Goal: Information Seeking & Learning: Learn about a topic

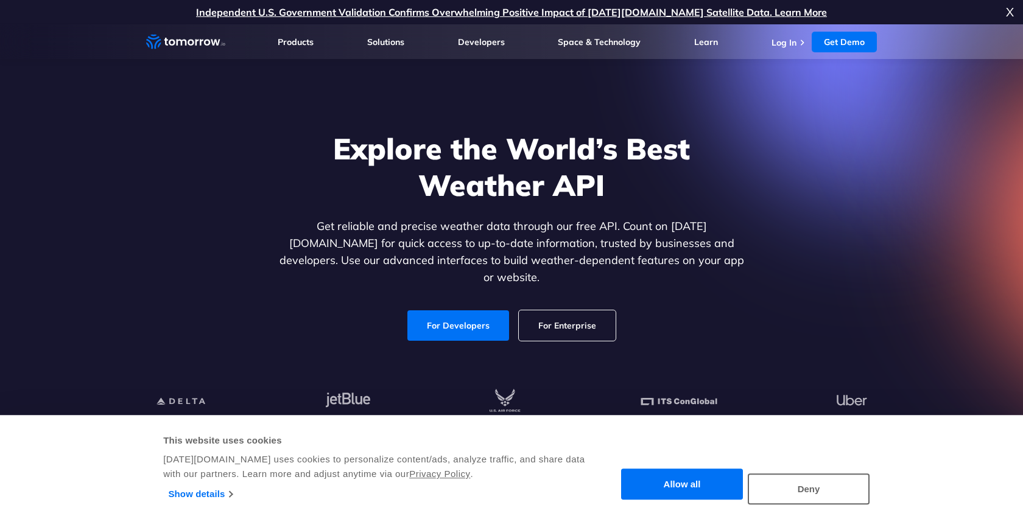
click at [851, 40] on link "Get Demo" at bounding box center [844, 42] width 65 height 21
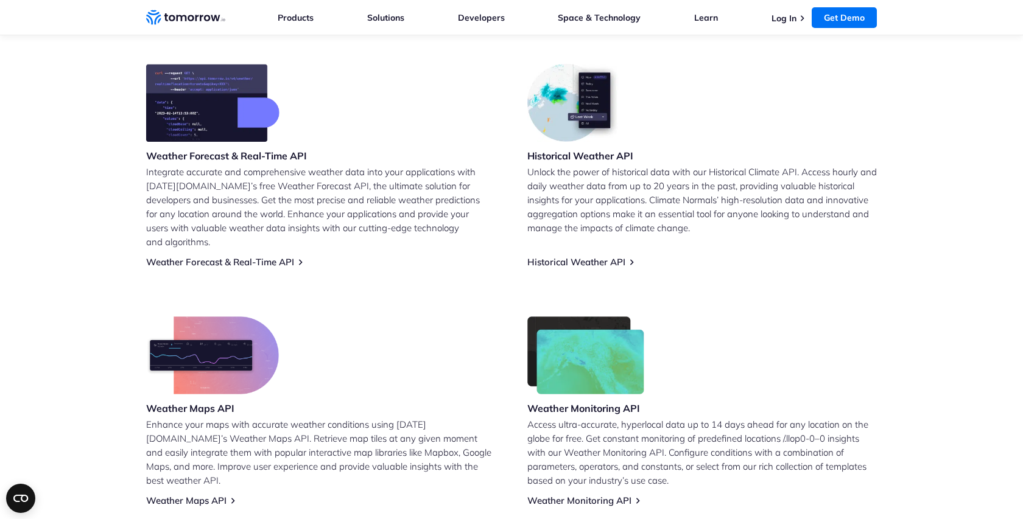
scroll to position [491, 0]
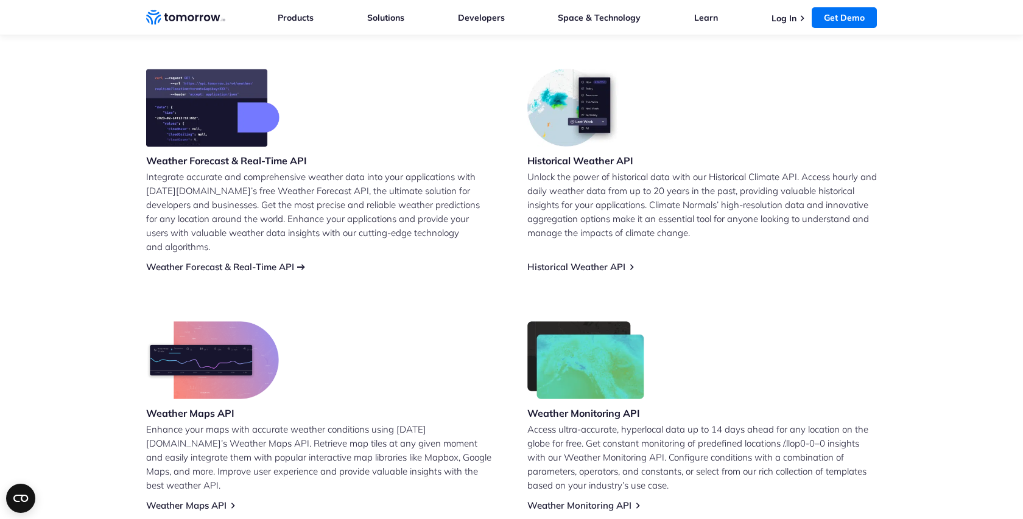
click at [235, 261] on link "Weather Forecast & Real-Time API" at bounding box center [220, 267] width 148 height 12
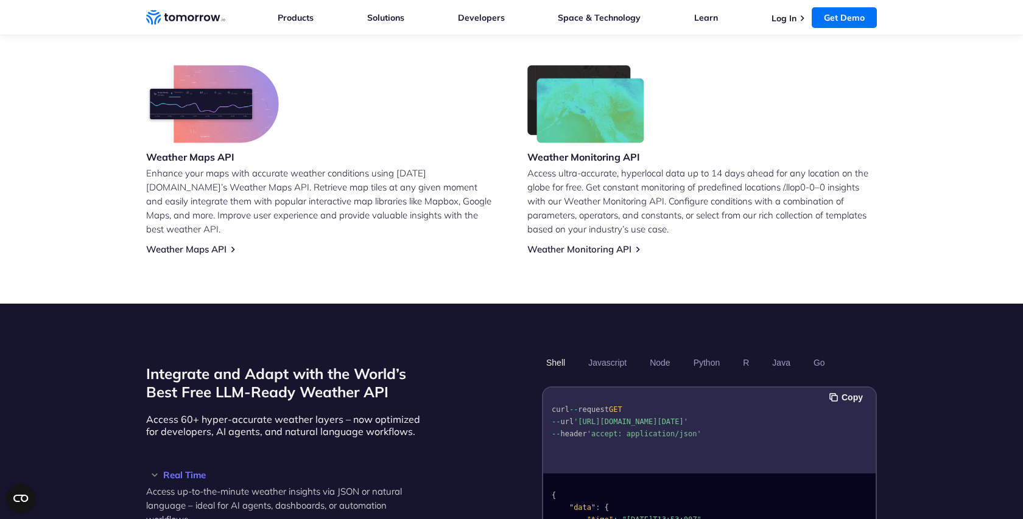
scroll to position [1042, 0]
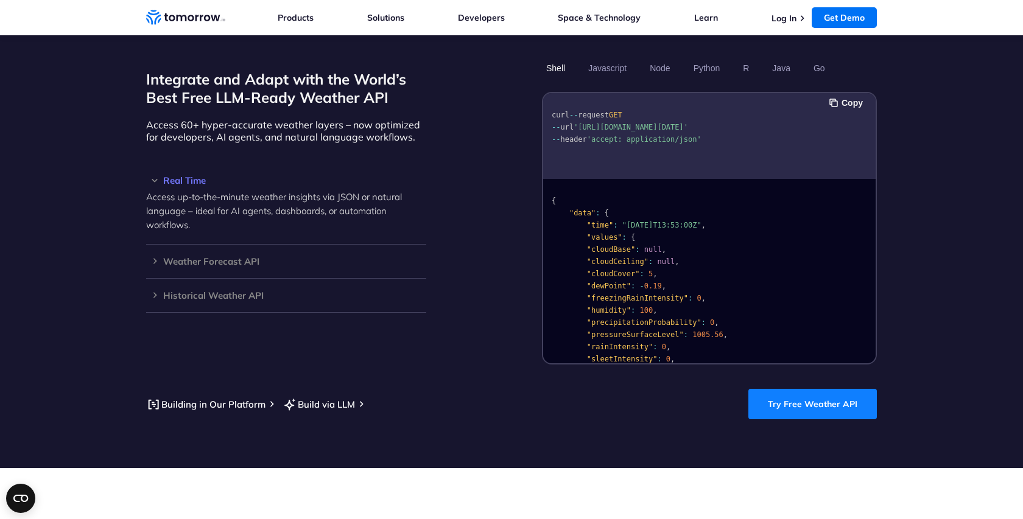
click at [806, 390] on link "Try Free Weather API" at bounding box center [812, 404] width 128 height 30
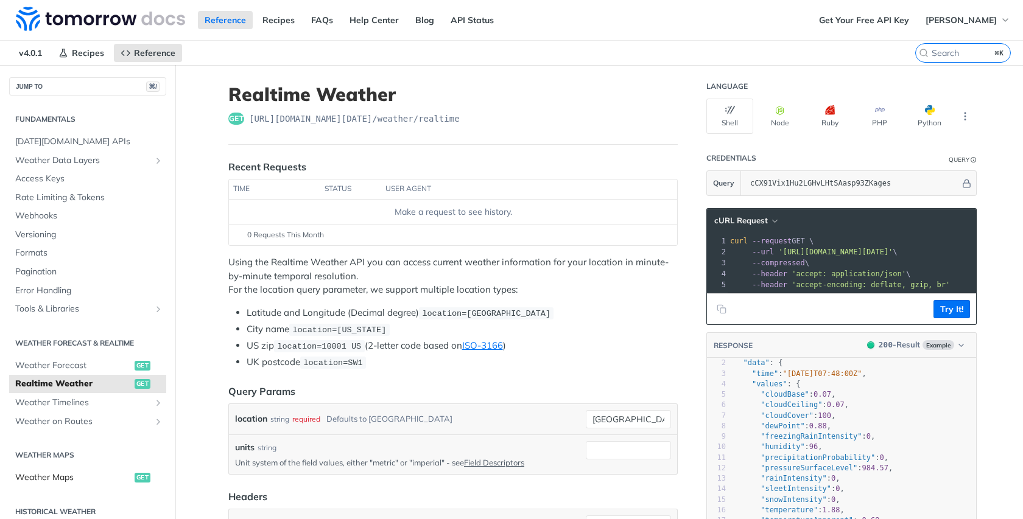
click at [71, 476] on span "Weather Maps" at bounding box center [73, 478] width 116 height 12
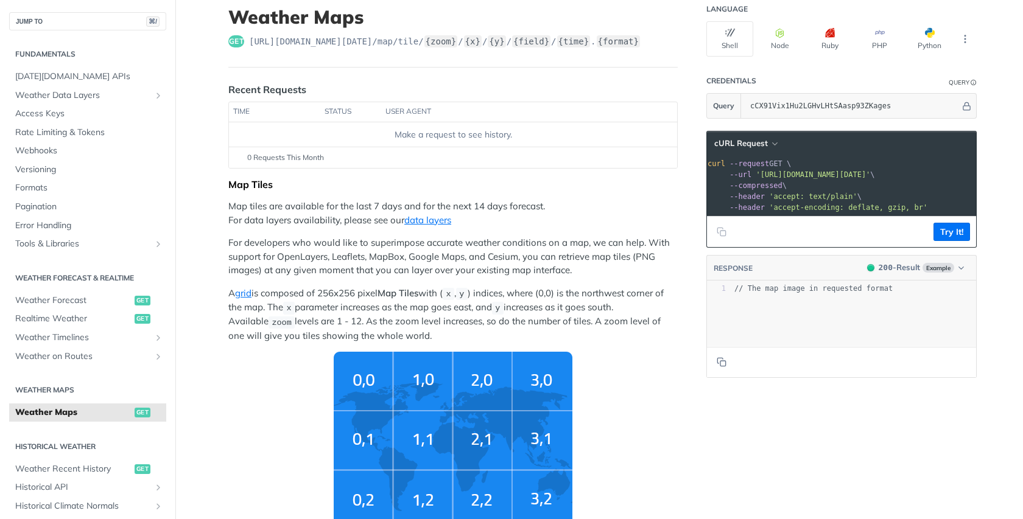
scroll to position [0, 23]
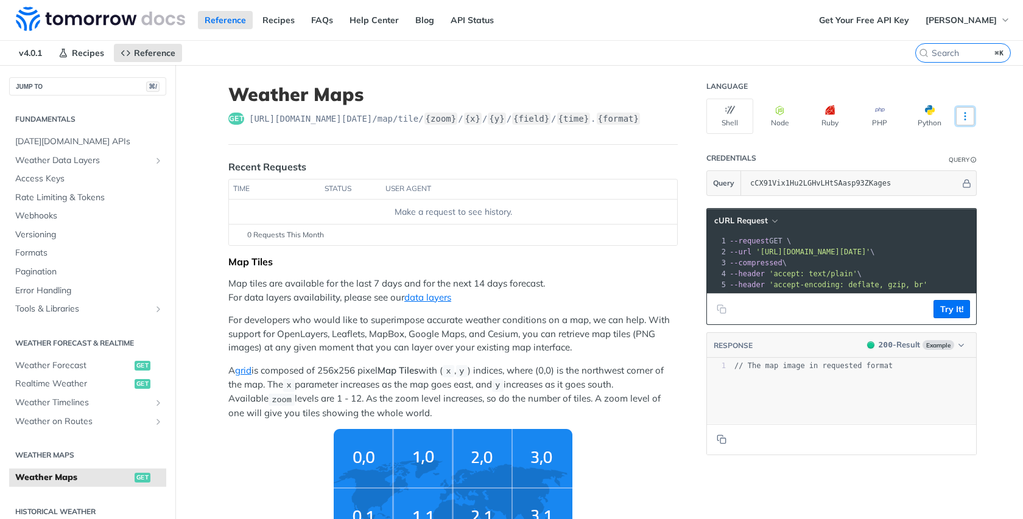
click at [961, 116] on icon "More ellipsis" at bounding box center [965, 116] width 11 height 11
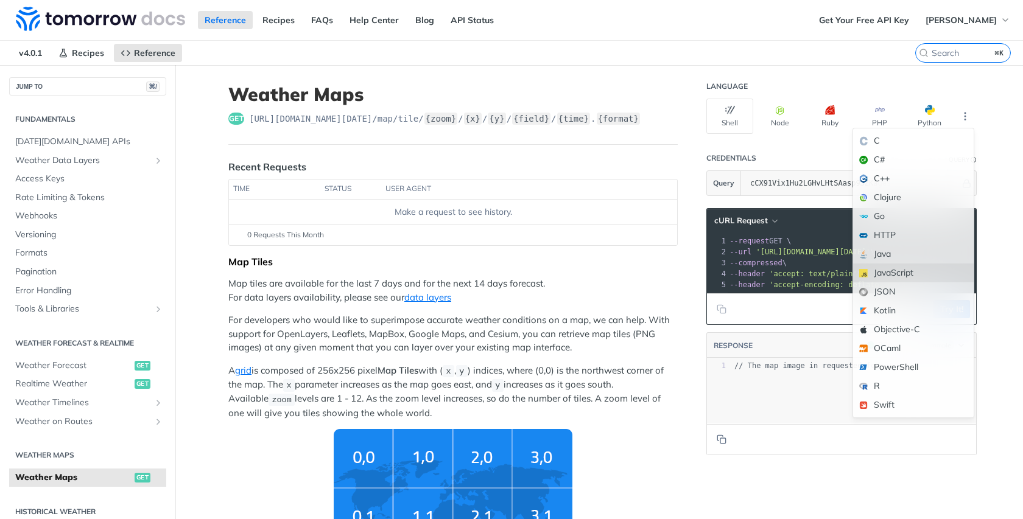
click at [896, 273] on div "JavaScript" at bounding box center [913, 273] width 121 height 19
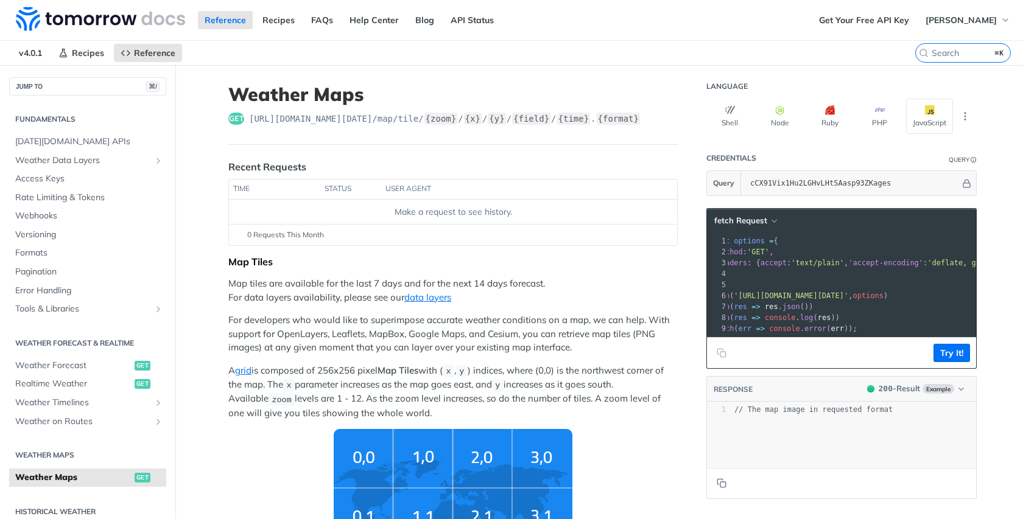
click at [240, 118] on span "get" at bounding box center [236, 119] width 16 height 12
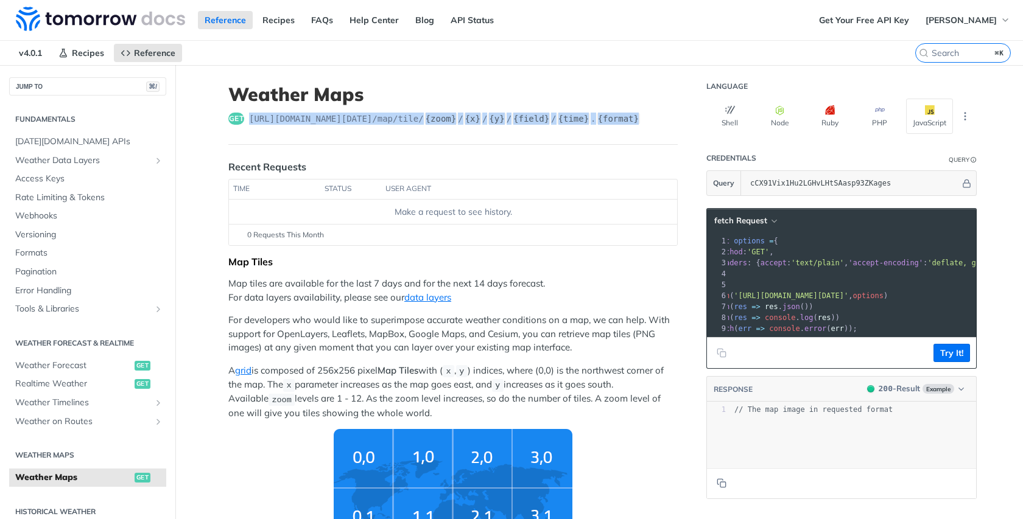
drag, startPoint x: 251, startPoint y: 120, endPoint x: 662, endPoint y: 121, distance: 411.6
click at [662, 121] on div "get https://api.tomorrow.io/v4 /map/tile/ {zoom} / {x} / {y} / {field} / {time}…" at bounding box center [452, 119] width 449 height 12
copy span "https://api.tomorrow.io/v4 /map/tile/ {zoom} / {x} / {y} / {field} / {time} . {…"
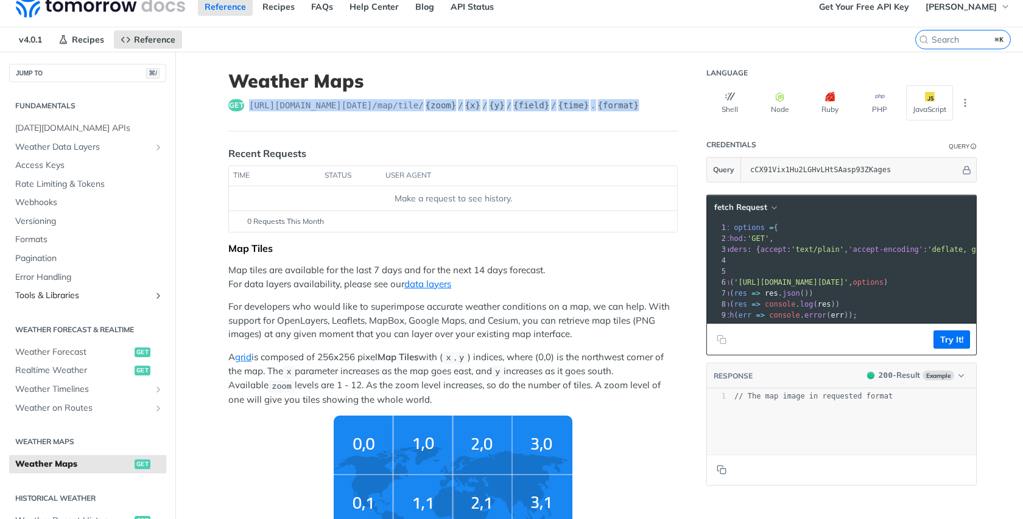
scroll to position [0, 0]
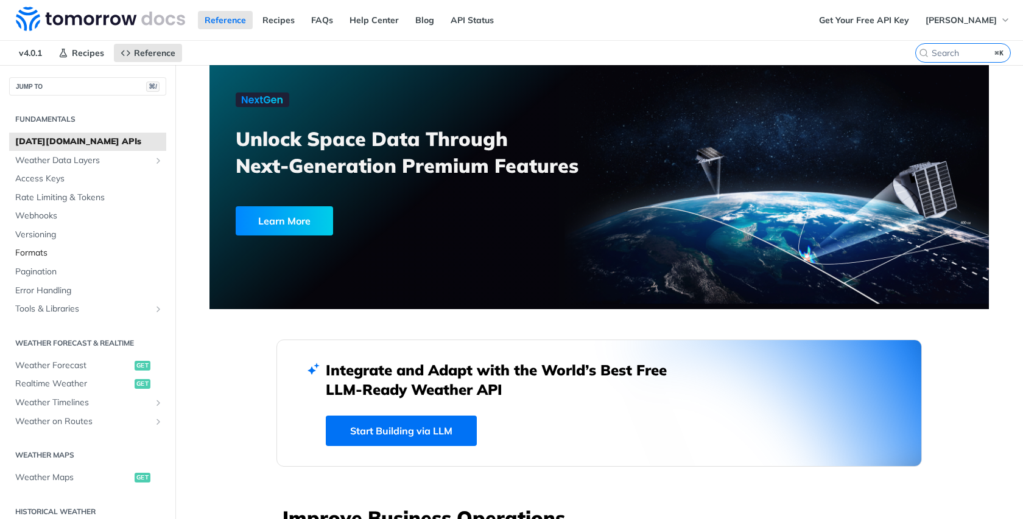
scroll to position [29, 0]
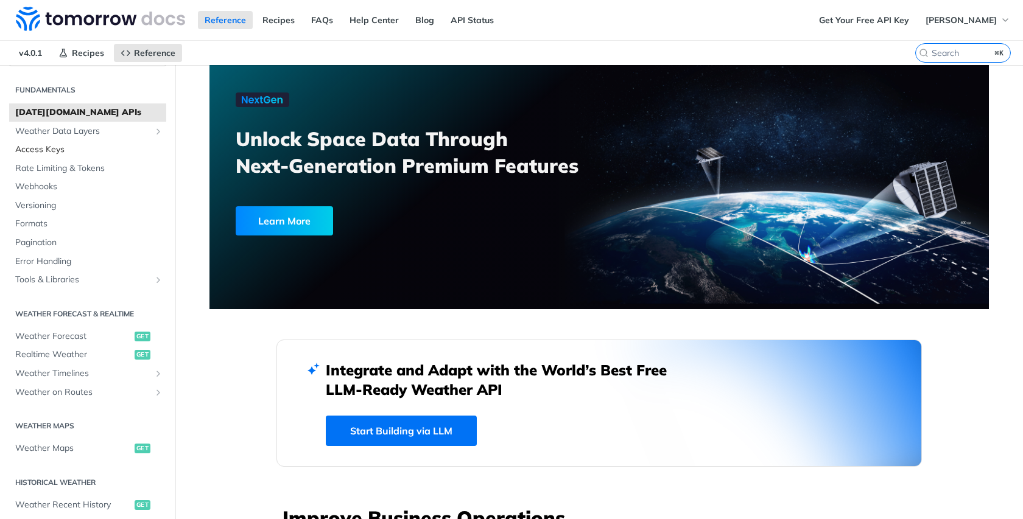
click at [30, 147] on span "Access Keys" at bounding box center [89, 150] width 148 height 12
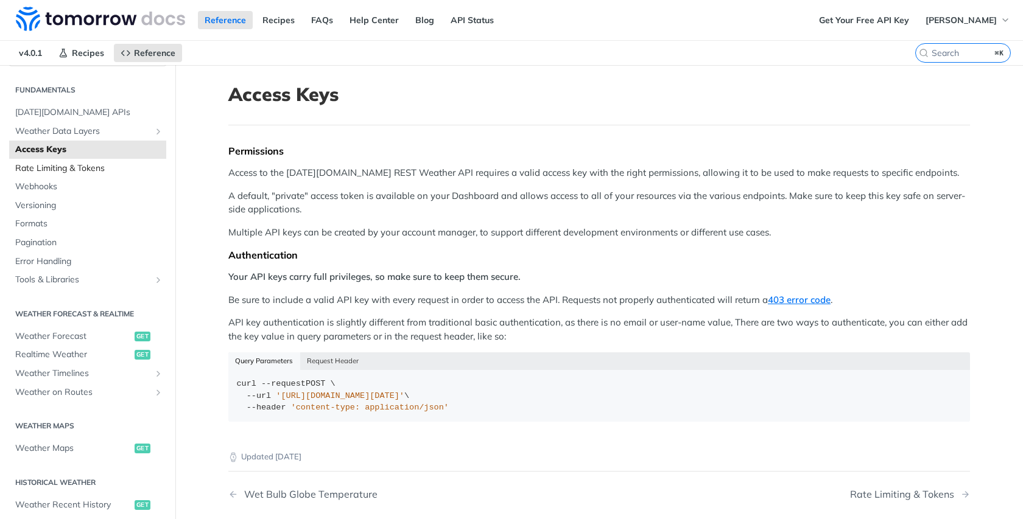
click at [33, 163] on span "Rate Limiting & Tokens" at bounding box center [89, 169] width 148 height 12
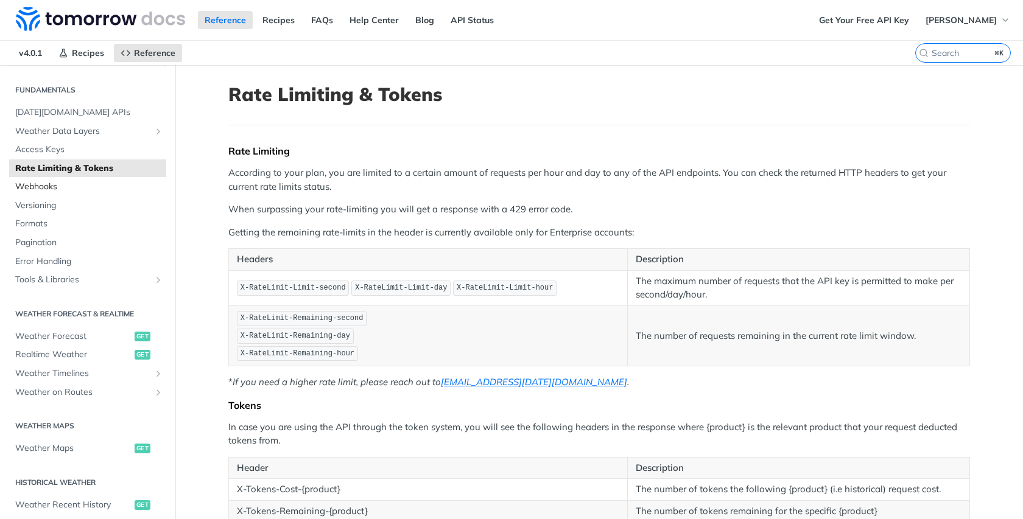
click at [40, 189] on span "Webhooks" at bounding box center [89, 187] width 148 height 12
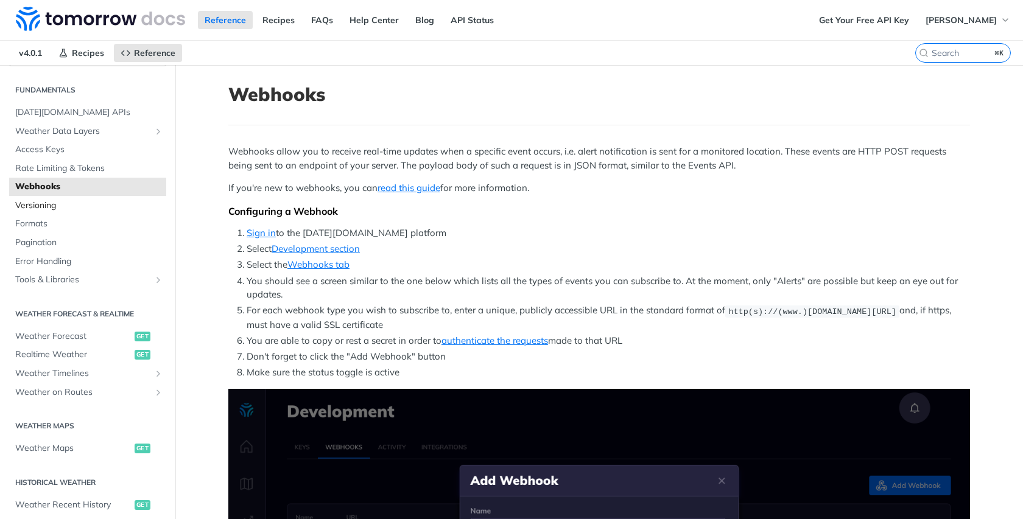
click at [46, 203] on span "Versioning" at bounding box center [89, 206] width 148 height 12
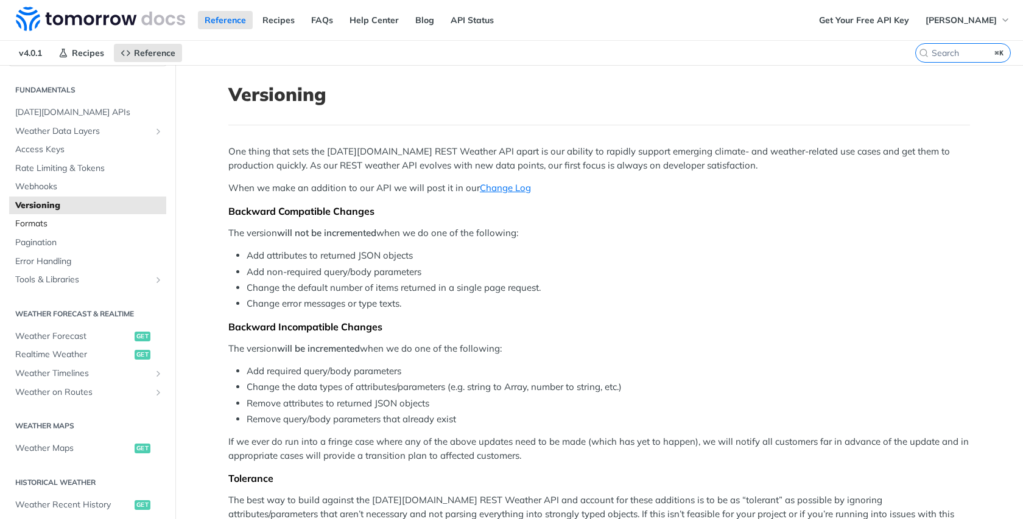
click at [32, 226] on span "Formats" at bounding box center [89, 224] width 148 height 12
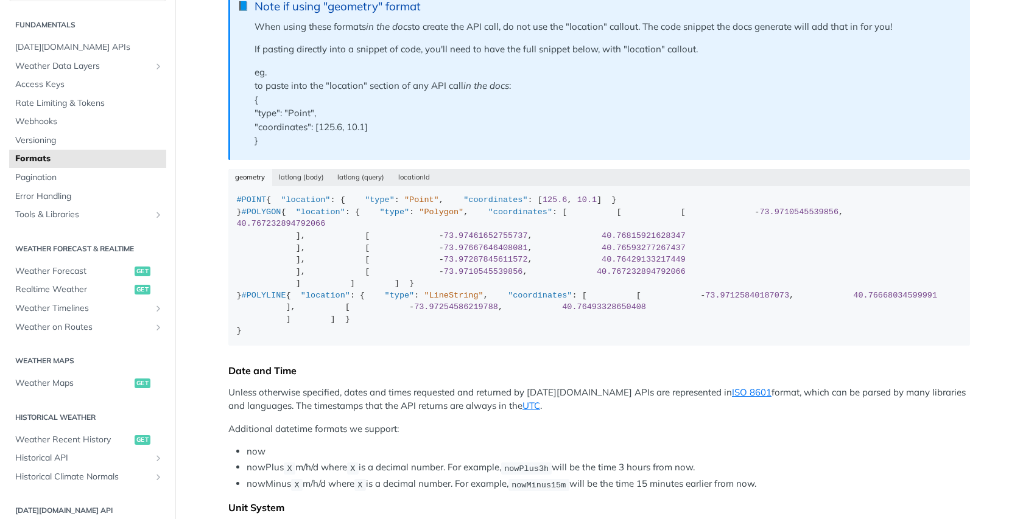
scroll to position [332, 0]
click at [26, 180] on span "Pagination" at bounding box center [89, 178] width 148 height 12
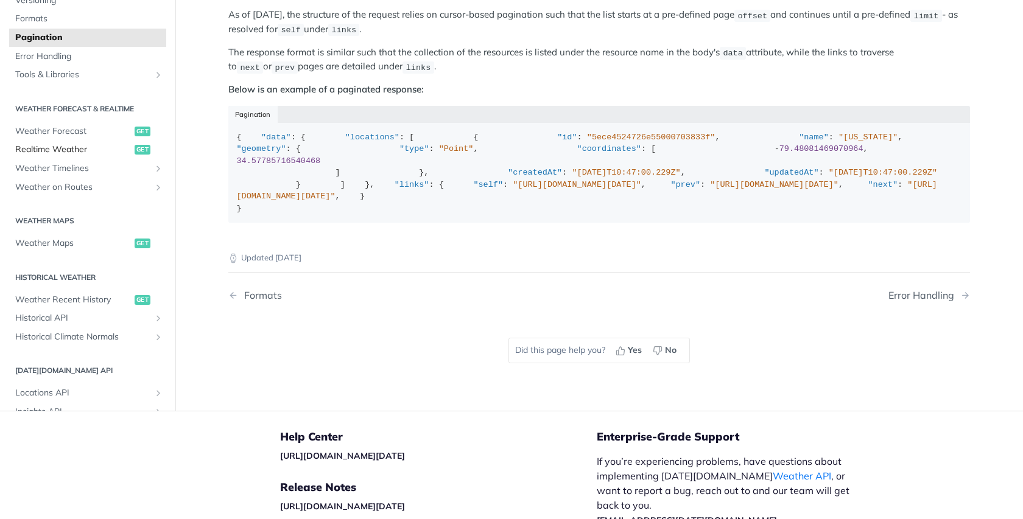
scroll to position [61, 0]
click at [53, 137] on span "Weather Forecast" at bounding box center [73, 131] width 116 height 12
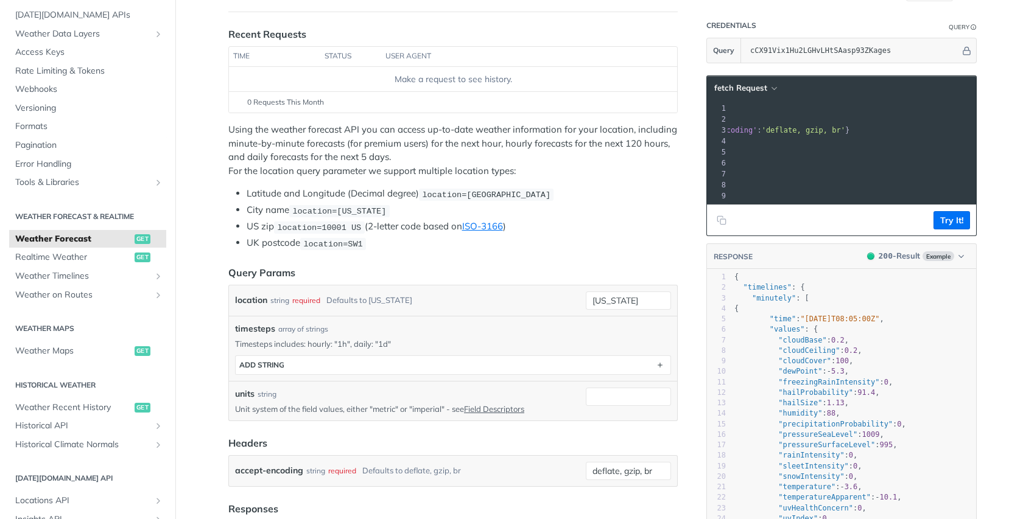
scroll to position [0, 245]
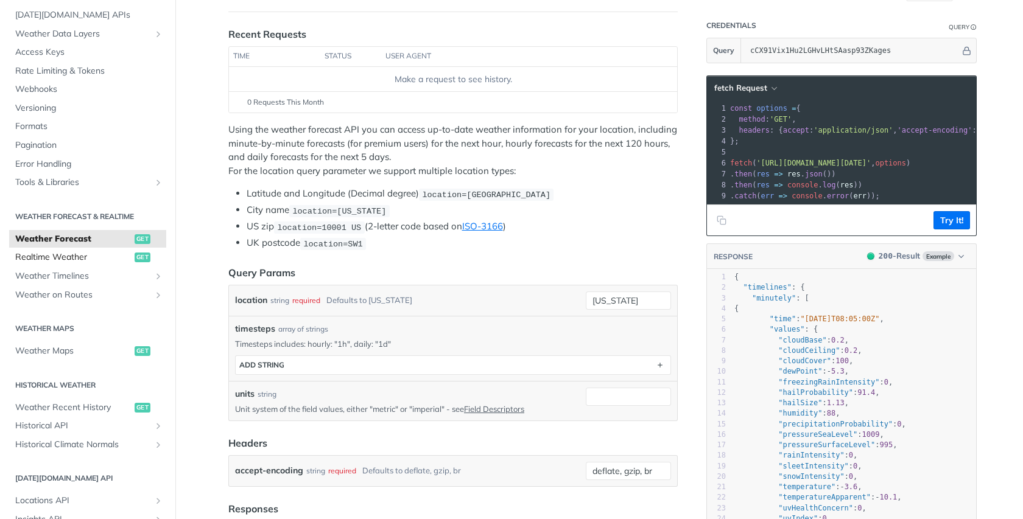
click at [37, 261] on span "Realtime Weather" at bounding box center [73, 257] width 116 height 12
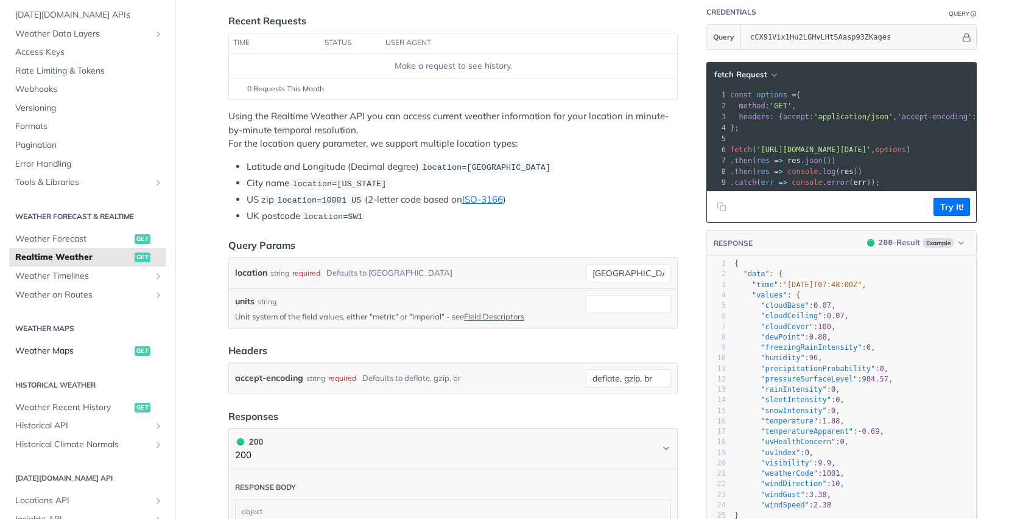
click at [73, 356] on span "Weather Maps" at bounding box center [73, 351] width 116 height 12
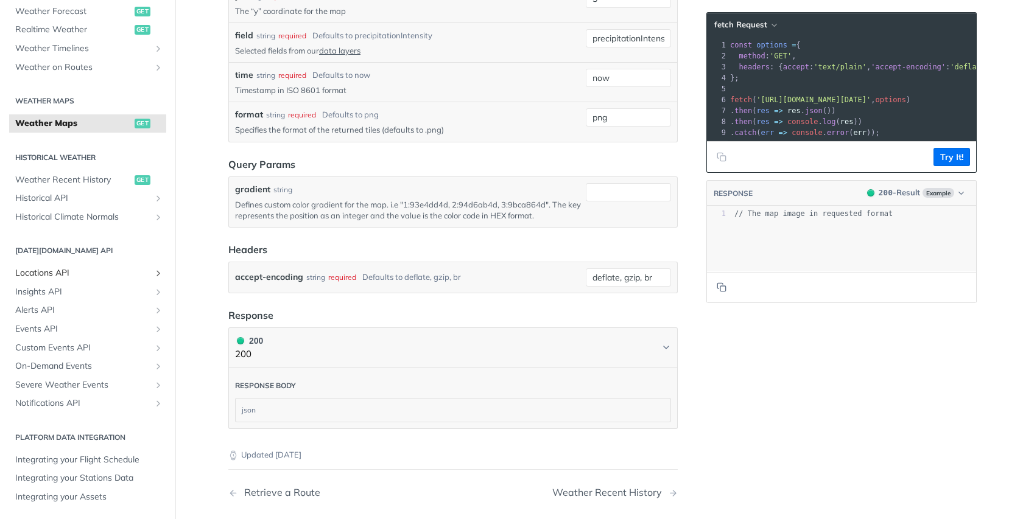
click at [52, 268] on span "Locations API" at bounding box center [82, 273] width 135 height 12
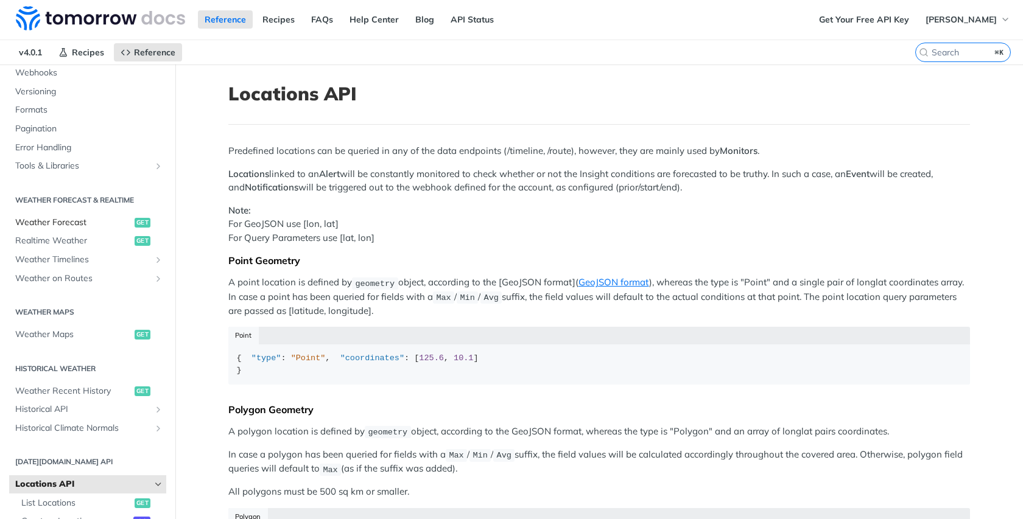
click at [48, 225] on span "Weather Forecast" at bounding box center [73, 223] width 116 height 12
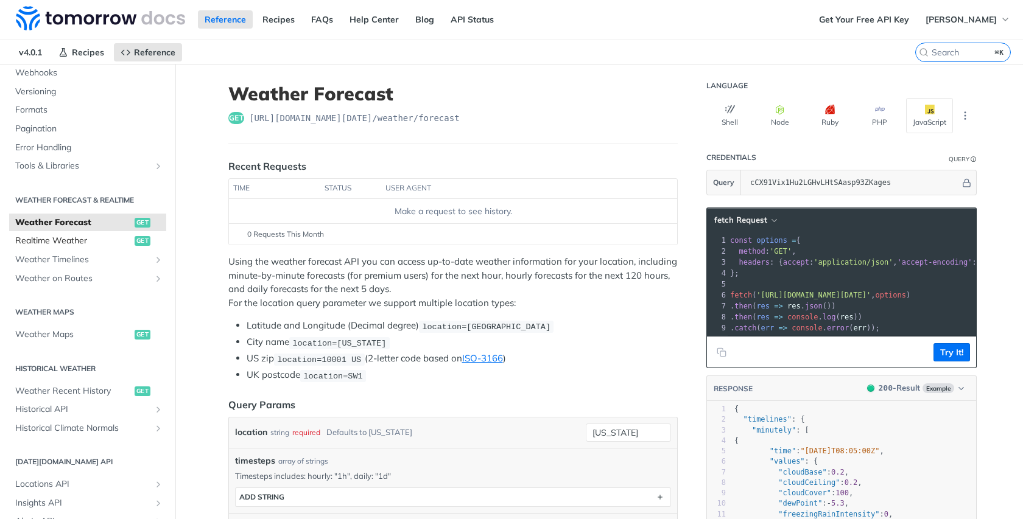
click at [44, 239] on span "Realtime Weather" at bounding box center [73, 241] width 116 height 12
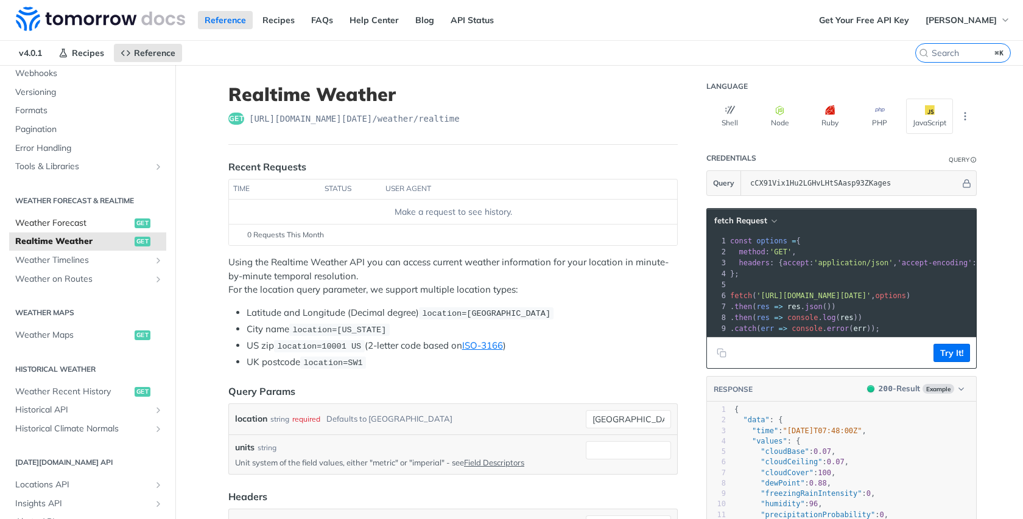
click at [47, 220] on span "Weather Forecast" at bounding box center [73, 223] width 116 height 12
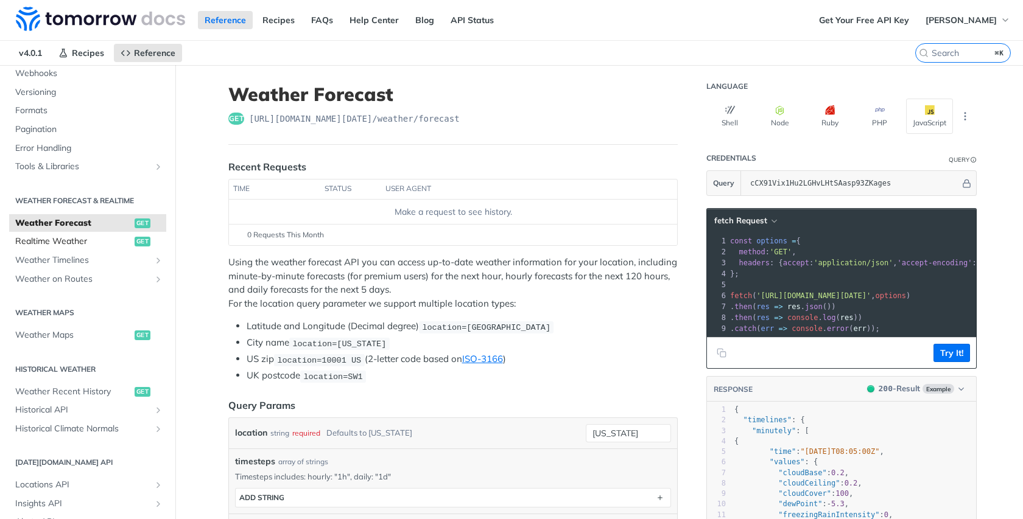
click at [46, 233] on link "Realtime Weather get" at bounding box center [87, 242] width 157 height 18
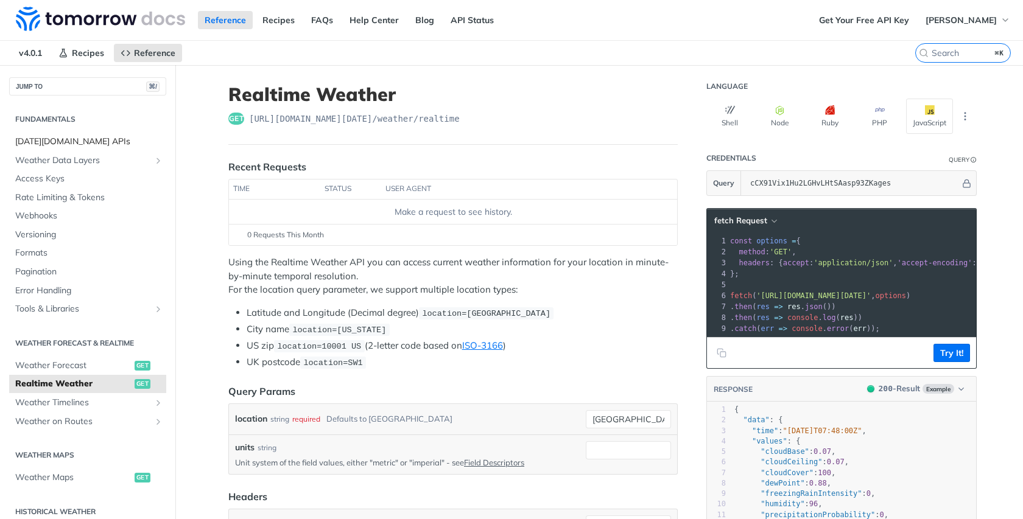
click at [41, 138] on span "[DATE][DOMAIN_NAME] APIs" at bounding box center [89, 142] width 148 height 12
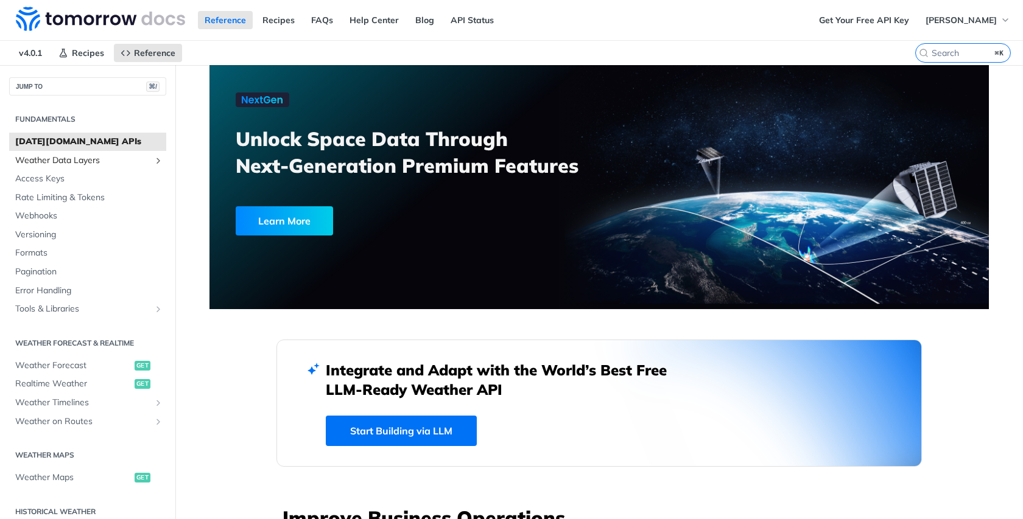
click at [49, 164] on span "Weather Data Layers" at bounding box center [82, 161] width 135 height 12
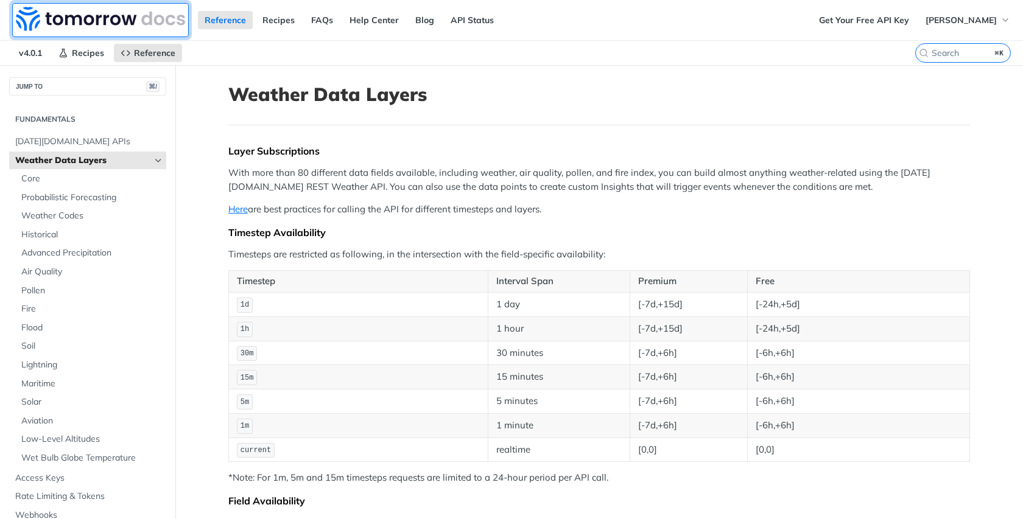
click at [108, 11] on img at bounding box center [100, 19] width 169 height 24
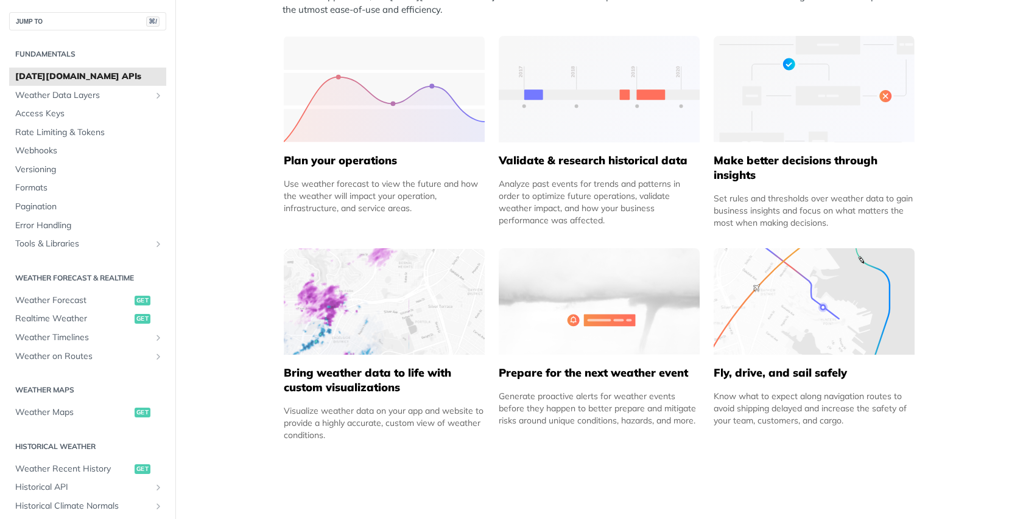
scroll to position [567, 0]
click at [377, 312] on img at bounding box center [384, 300] width 201 height 107
click at [374, 357] on div "Bring weather data to life with custom visualizations Visualize weather data on…" at bounding box center [384, 397] width 201 height 86
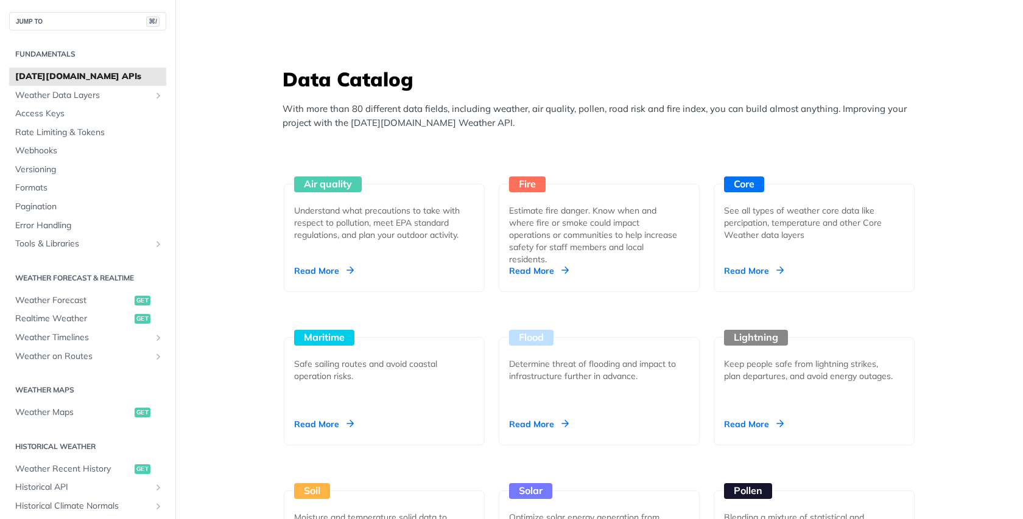
scroll to position [1025, 0]
click at [360, 242] on div "Air quality Understand what precautions to take with respect to pollution, meet…" at bounding box center [384, 237] width 201 height 108
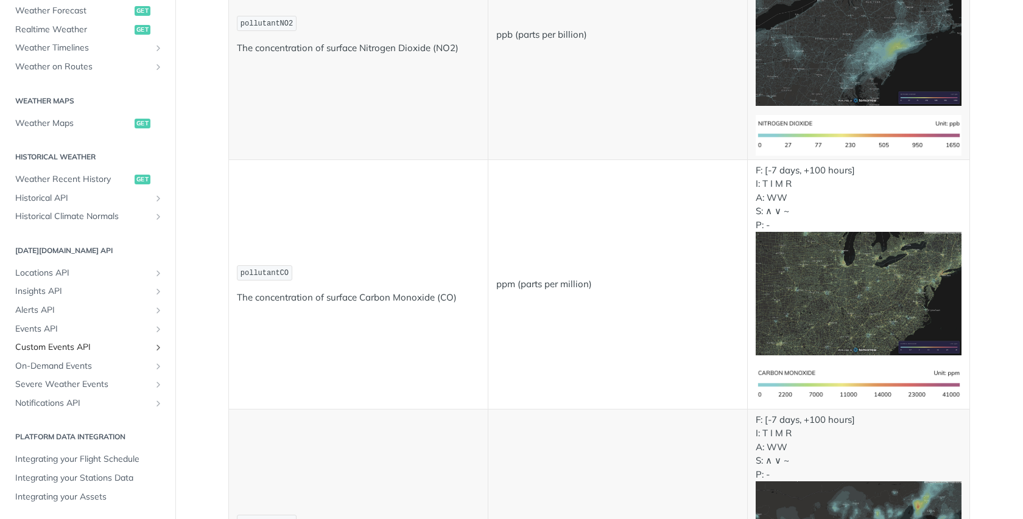
scroll to position [1206, 0]
